Goal: Check status: Check status

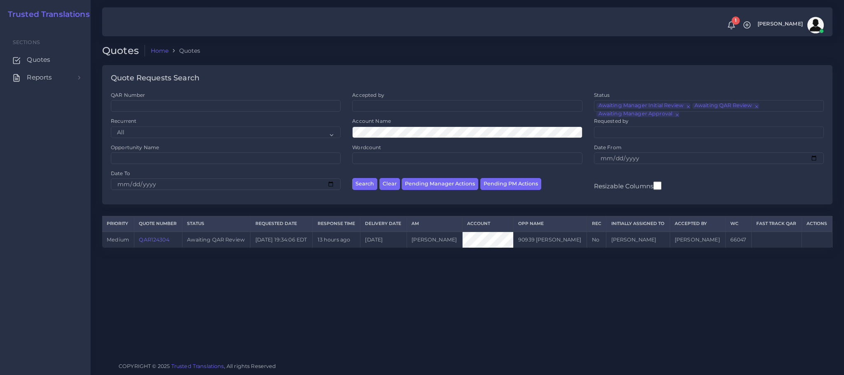
click at [438, 241] on td "[PERSON_NAME]" at bounding box center [435, 240] width 56 height 16
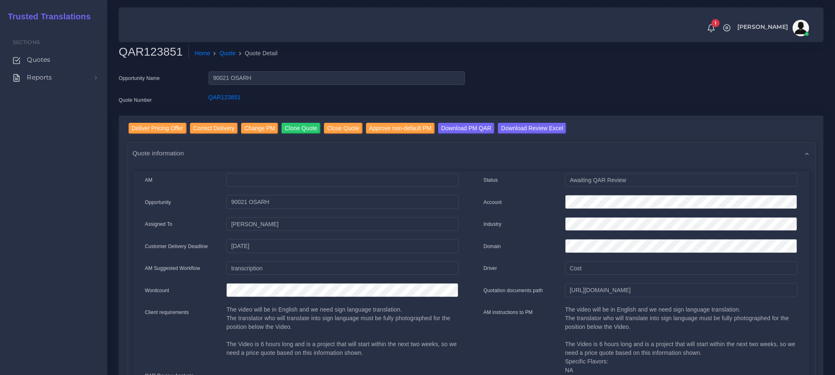
scroll to position [62, 0]
